Goal: Check status: Check status

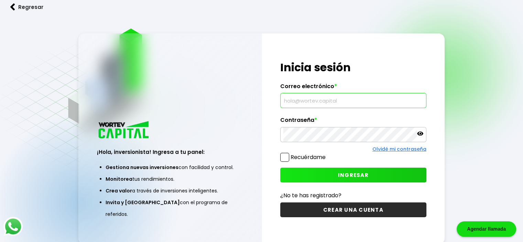
click at [306, 101] on input "text" at bounding box center [353, 100] width 140 height 14
click at [325, 103] on input "text" at bounding box center [353, 100] width 140 height 14
click at [364, 148] on div "¡Hola, inversionista! Ingresa tus credenciales para iniciar sesión Inicia sesió…" at bounding box center [353, 138] width 183 height 210
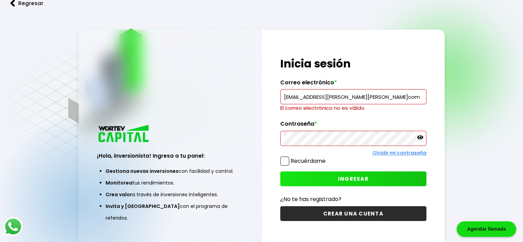
click at [355, 99] on input "[EMAIL_ADDRESS][PERSON_NAME][PERSON_NAME]com" at bounding box center [353, 96] width 140 height 14
click at [356, 98] on input "[EMAIL_ADDRESS][PERSON_NAME][PERSON_NAME]com" at bounding box center [353, 96] width 140 height 14
click at [359, 98] on input "[EMAIL_ADDRESS][PERSON_NAME][PERSON_NAME]com" at bounding box center [353, 96] width 140 height 14
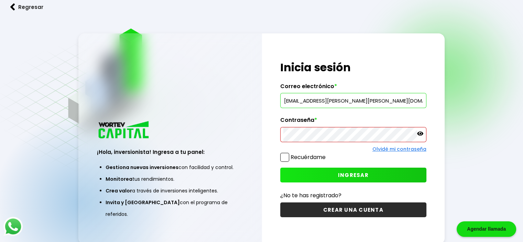
type input "[EMAIL_ADDRESS][PERSON_NAME][PERSON_NAME][DOMAIN_NAME]"
click at [333, 175] on button "INGRESAR" at bounding box center [353, 174] width 146 height 15
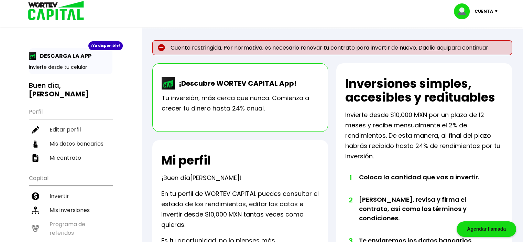
click at [444, 47] on link "clic aqui" at bounding box center [437, 48] width 22 height 8
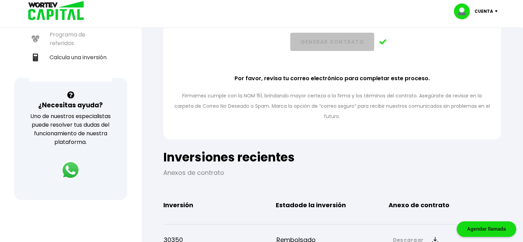
scroll to position [259, 0]
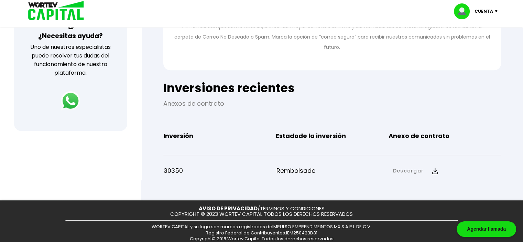
click at [421, 167] on link "Descargar" at bounding box center [408, 170] width 31 height 7
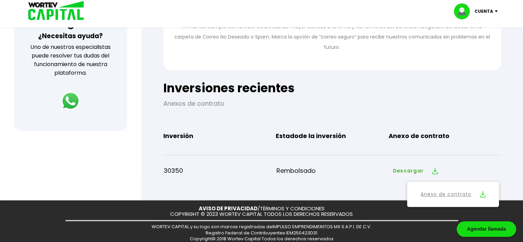
click at [444, 190] on link "Anexo de contrato" at bounding box center [446, 194] width 51 height 9
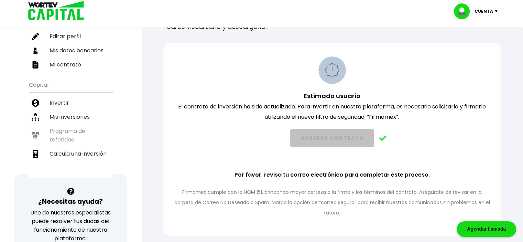
scroll to position [53, 0]
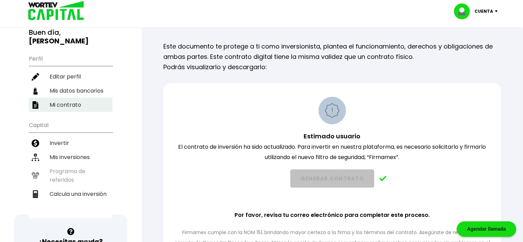
click at [65, 98] on li "Mi contrato" at bounding box center [71, 105] width 84 height 14
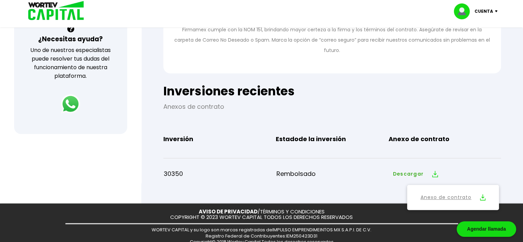
scroll to position [259, 0]
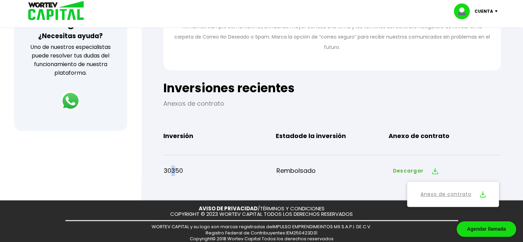
click at [173, 165] on p "30350" at bounding box center [220, 170] width 112 height 10
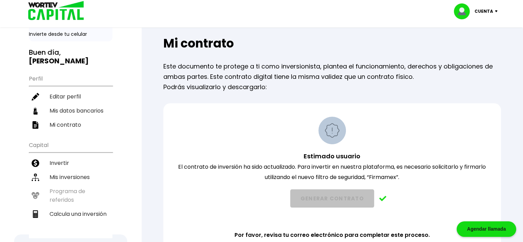
scroll to position [32, 0]
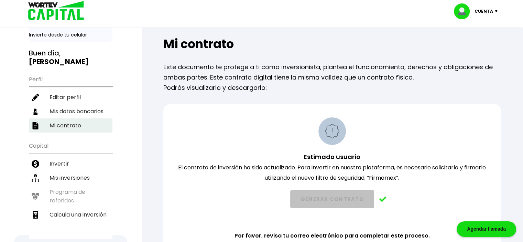
click at [70, 118] on li "Mi contrato" at bounding box center [71, 125] width 84 height 14
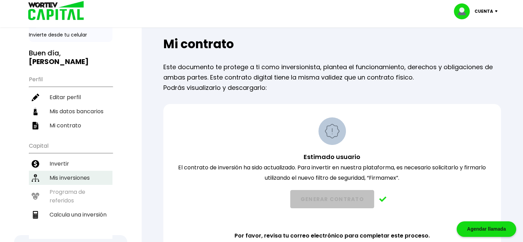
click at [73, 171] on li "Mis inversiones" at bounding box center [71, 178] width 84 height 14
